Goal: Information Seeking & Learning: Find specific fact

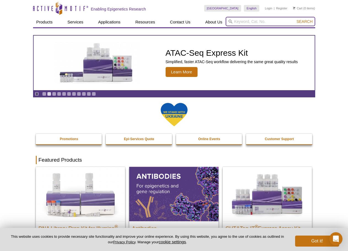
click at [239, 20] on input "search" at bounding box center [271, 21] width 90 height 9
paste input "39792"
type input "39792"
click at [295, 19] on button "Search" at bounding box center [304, 21] width 19 height 5
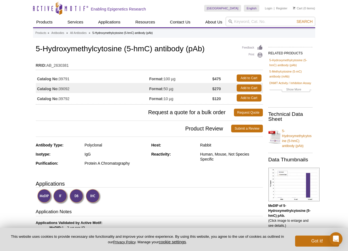
click at [63, 99] on td "Catalog No: 39792" at bounding box center [93, 98] width 114 height 10
drag, startPoint x: 60, startPoint y: 99, endPoint x: 73, endPoint y: 99, distance: 13.8
click at [73, 99] on td "Catalog No: 39792" at bounding box center [93, 98] width 114 height 10
copy td "39792"
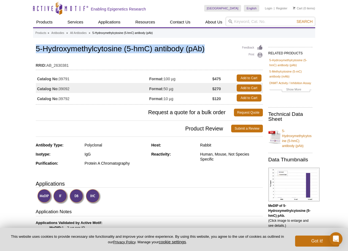
drag, startPoint x: 33, startPoint y: 49, endPoint x: 206, endPoint y: 47, distance: 173.2
copy h1 "5-Hydroxymethylcytosine (5-hmC) antibody (pAb)"
